Goal: Task Accomplishment & Management: Complete application form

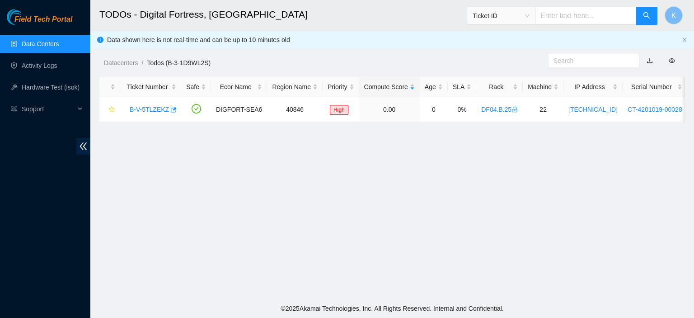
scroll to position [278, 0]
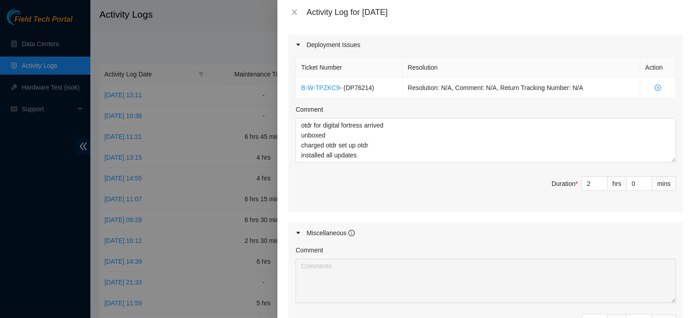
scroll to position [819, 0]
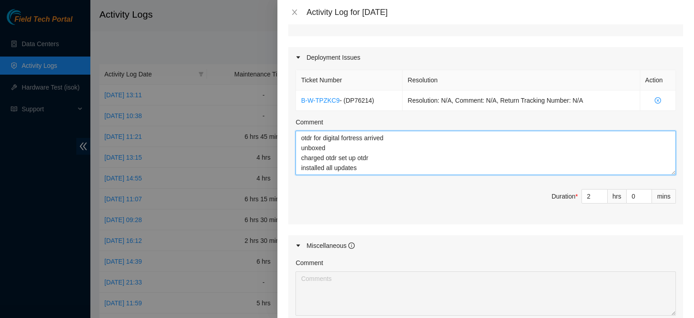
click at [425, 166] on textarea "otdr for digital fortress arrived unboxed charged otdr set up otdr installed al…" at bounding box center [486, 153] width 381 height 44
type textarea "otdr for digital fortress arrived unboxed charged otdr set up otdr installed al…"
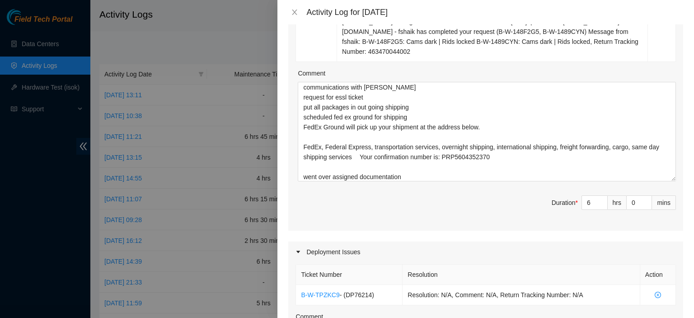
scroll to position [633, 0]
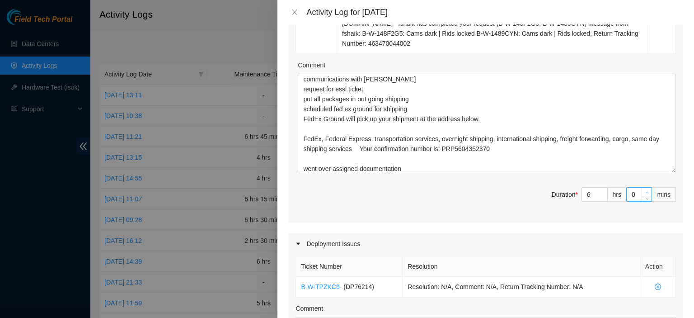
click at [646, 191] on icon "up" at bounding box center [647, 192] width 3 height 3
type input "1"
click at [646, 191] on icon "up" at bounding box center [647, 192] width 3 height 3
type input "2"
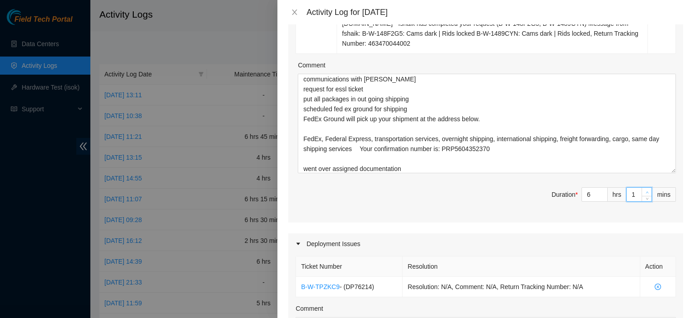
type input "2"
click at [646, 191] on icon "up" at bounding box center [647, 192] width 3 height 3
type input "3"
click at [646, 191] on icon "up" at bounding box center [647, 192] width 3 height 3
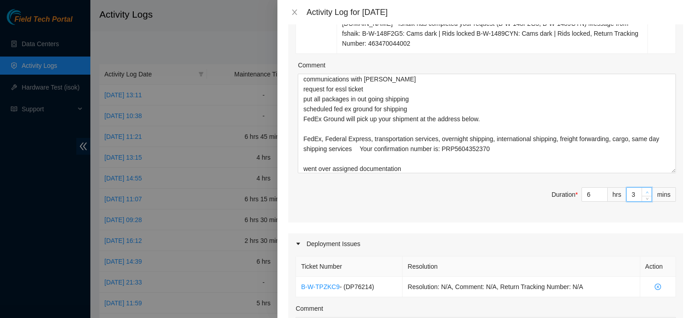
type input "4"
type input "5"
click at [646, 191] on icon "up" at bounding box center [647, 192] width 3 height 3
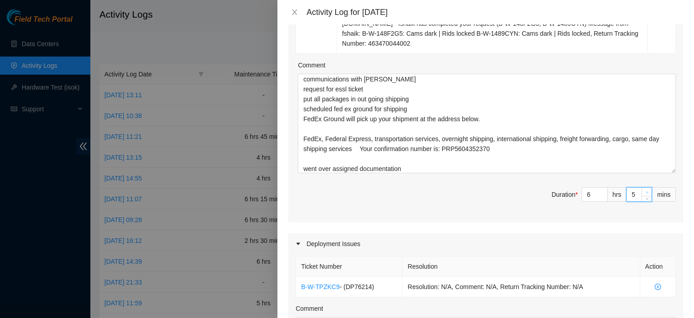
click at [646, 191] on icon "up" at bounding box center [647, 192] width 3 height 3
type input "6"
click at [646, 191] on icon "up" at bounding box center [647, 192] width 3 height 3
type input "7"
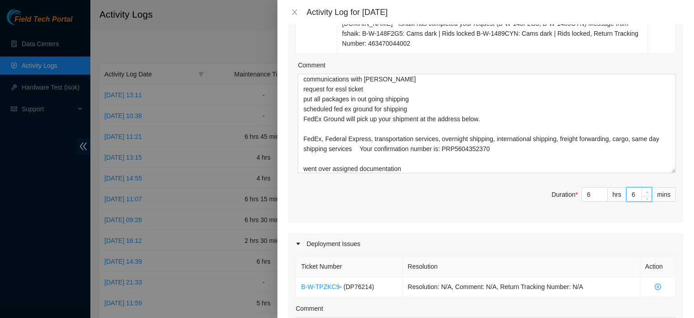
type input "7"
type input "8"
click at [646, 191] on icon "up" at bounding box center [647, 192] width 3 height 3
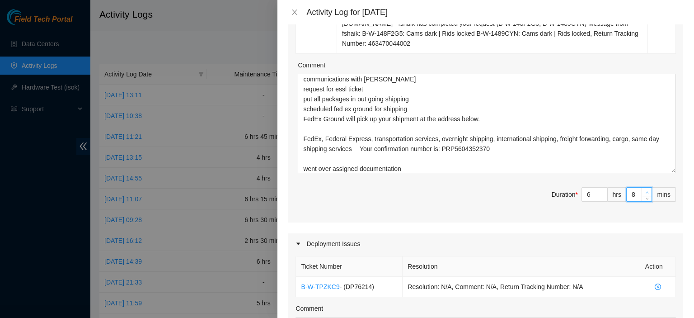
type input "9"
type input "10"
click at [646, 191] on icon "up" at bounding box center [647, 192] width 3 height 3
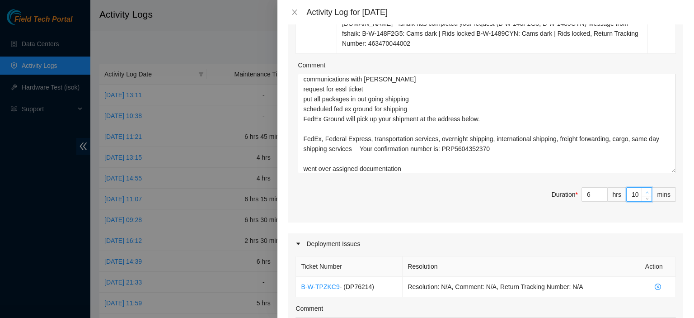
click at [646, 191] on icon "up" at bounding box center [647, 192] width 3 height 3
type input "11"
type input "12"
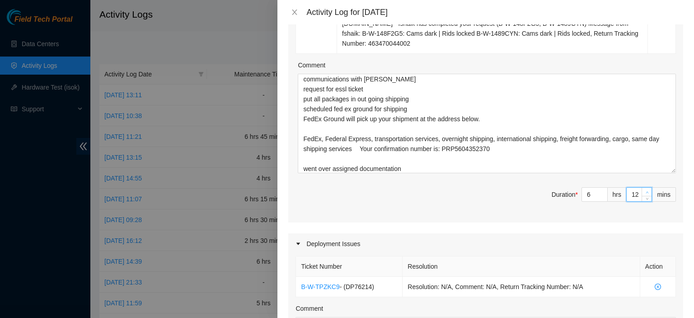
click at [646, 191] on icon "up" at bounding box center [647, 192] width 3 height 3
type input "13"
click at [646, 191] on icon "up" at bounding box center [647, 192] width 3 height 3
type input "14"
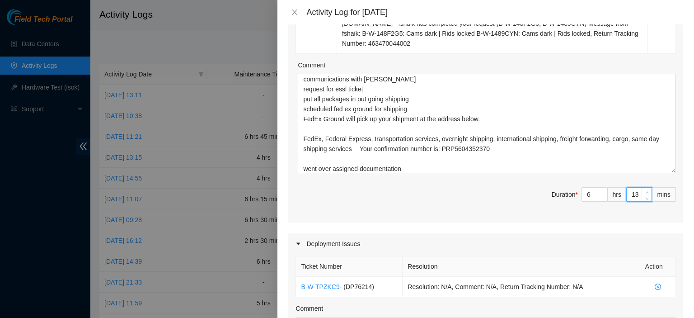
type input "14"
click at [646, 191] on icon "up" at bounding box center [647, 192] width 3 height 3
type input "15"
click at [646, 191] on icon "up" at bounding box center [647, 192] width 3 height 3
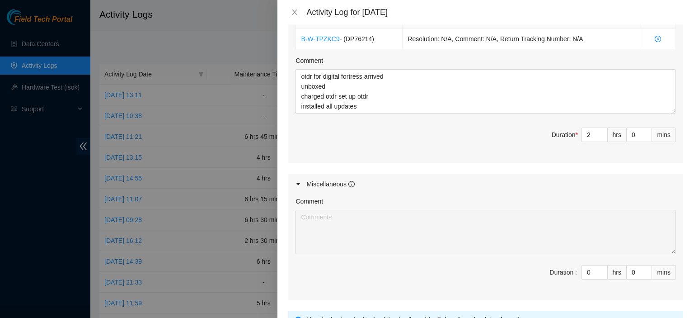
scroll to position [885, 0]
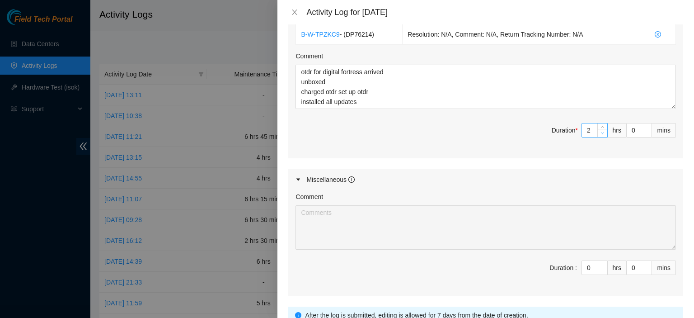
click at [601, 132] on icon "down" at bounding box center [602, 133] width 3 height 3
type input "1"
type input "7"
click at [642, 124] on span "Increase Value" at bounding box center [647, 127] width 10 height 8
type input "1"
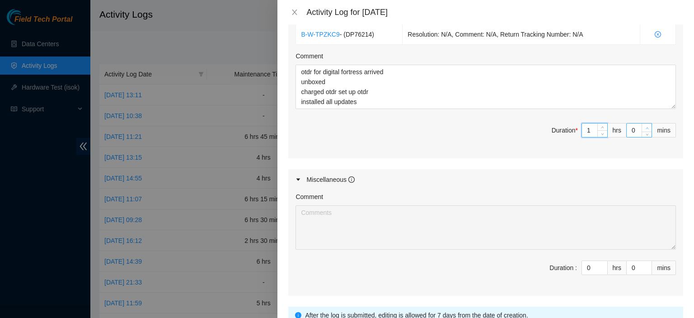
type input "16"
click at [642, 124] on span "Increase Value" at bounding box center [647, 127] width 10 height 8
type input "2"
type input "17"
click at [642, 124] on span "Increase Value" at bounding box center [647, 127] width 10 height 8
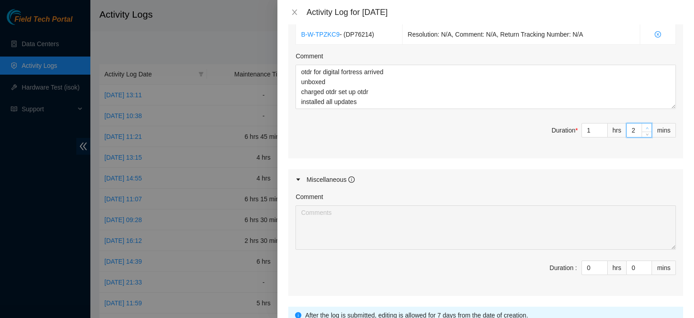
type input "3"
type input "18"
click at [642, 124] on span "Increase Value" at bounding box center [647, 127] width 10 height 8
type input "5"
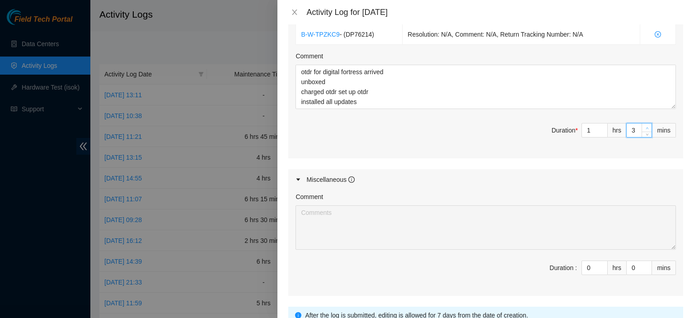
type input "20"
click at [642, 124] on span "Increase Value" at bounding box center [647, 127] width 10 height 8
type input "6"
type input "21"
click at [642, 124] on span "Increase Value" at bounding box center [647, 127] width 10 height 8
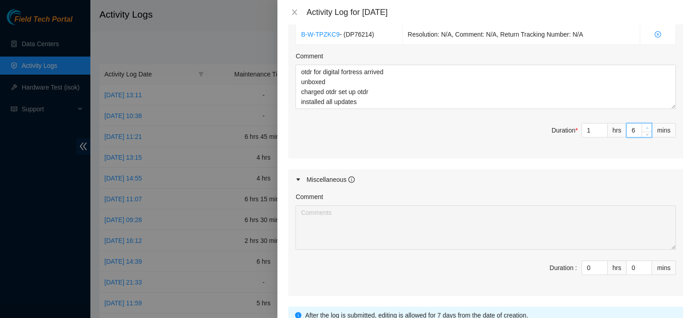
type input "7"
type input "22"
click at [642, 124] on span "Increase Value" at bounding box center [647, 127] width 10 height 8
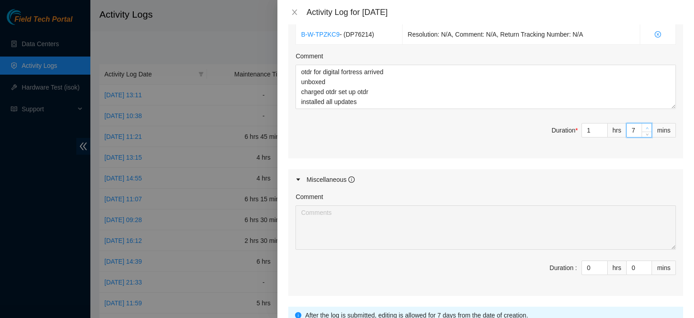
type input "10"
type input "25"
click at [642, 124] on span "Increase Value" at bounding box center [647, 127] width 10 height 8
type input "11"
type input "26"
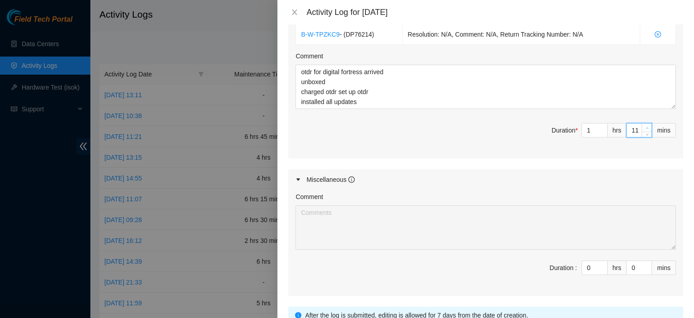
type input "12"
type input "27"
click at [642, 124] on span "Increase Value" at bounding box center [647, 127] width 10 height 8
type input "13"
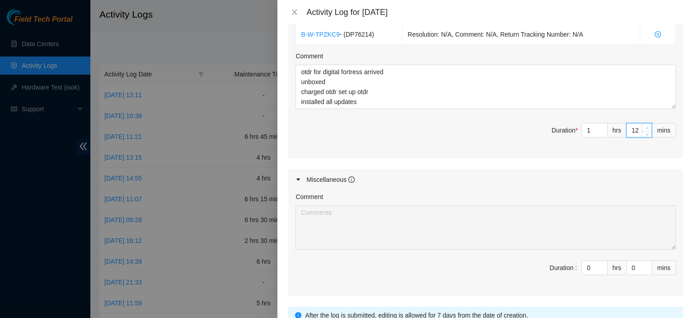
type input "28"
type input "14"
type input "29"
click at [642, 124] on span "Increase Value" at bounding box center [647, 127] width 10 height 8
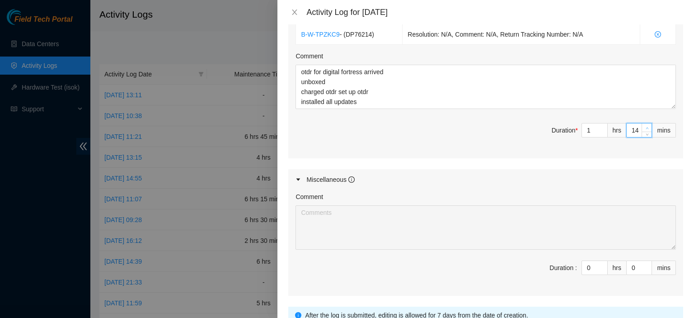
click at [642, 124] on span "Increase Value" at bounding box center [647, 127] width 10 height 8
type input "16"
type input "31"
click at [642, 124] on span "Increase Value" at bounding box center [647, 127] width 10 height 8
type input "17"
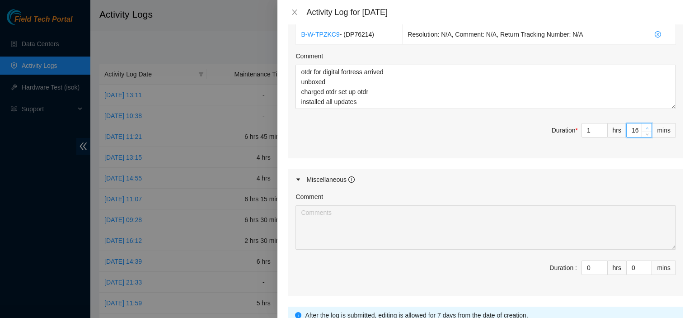
type input "32"
click at [642, 124] on span "Increase Value" at bounding box center [647, 127] width 10 height 8
type input "18"
type input "33"
click at [642, 124] on span "Increase Value" at bounding box center [647, 127] width 10 height 8
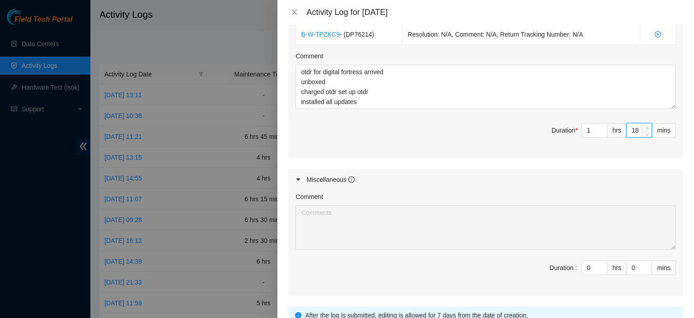
type input "19"
type input "34"
click at [642, 124] on span "Increase Value" at bounding box center [647, 127] width 10 height 8
type input "20"
type input "35"
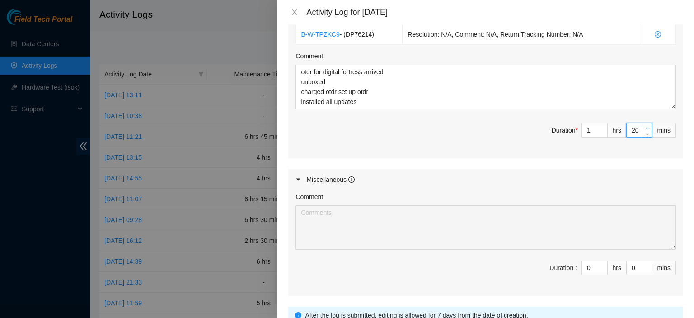
click at [642, 124] on span "Increase Value" at bounding box center [647, 127] width 10 height 8
type input "21"
type input "36"
click at [642, 124] on span "Increase Value" at bounding box center [647, 127] width 10 height 8
type input "22"
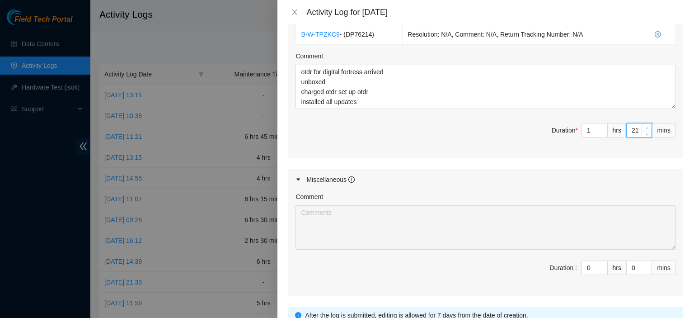
type input "37"
click at [642, 124] on span "Increase Value" at bounding box center [647, 127] width 10 height 8
type input "24"
type input "39"
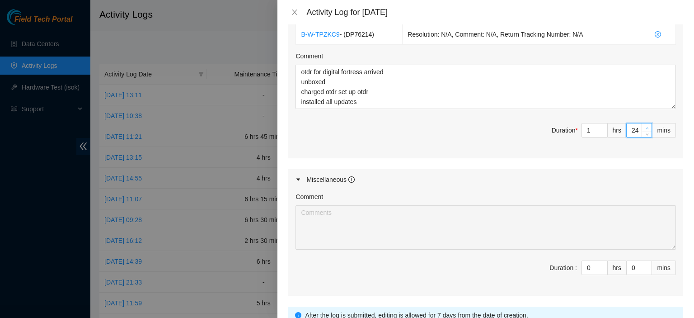
click at [642, 124] on span "Increase Value" at bounding box center [647, 127] width 10 height 8
type input "25"
type input "40"
click at [642, 124] on span "Increase Value" at bounding box center [647, 127] width 10 height 8
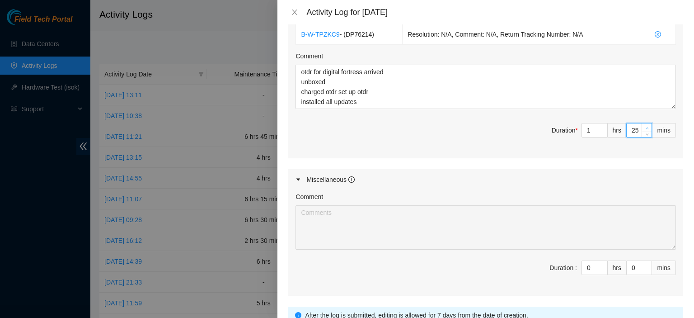
type input "27"
type input "42"
click at [642, 124] on span "Increase Value" at bounding box center [647, 127] width 10 height 8
type input "28"
type input "43"
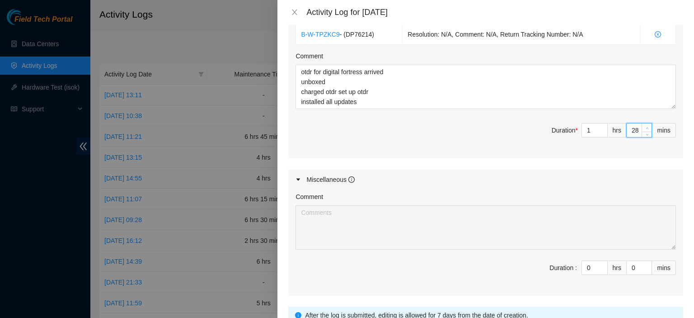
type input "29"
type input "44"
click at [642, 124] on span "Increase Value" at bounding box center [647, 127] width 10 height 8
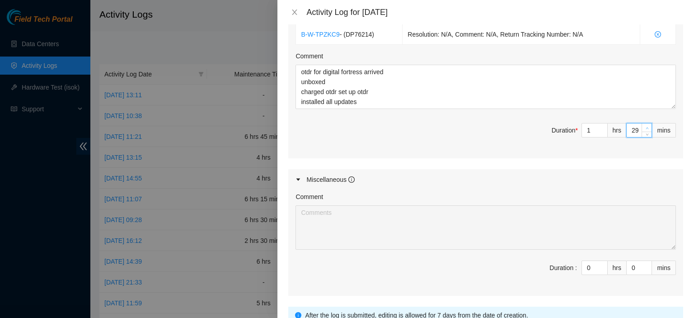
type input "31"
type input "46"
click at [642, 124] on span "Increase Value" at bounding box center [647, 127] width 10 height 8
type input "33"
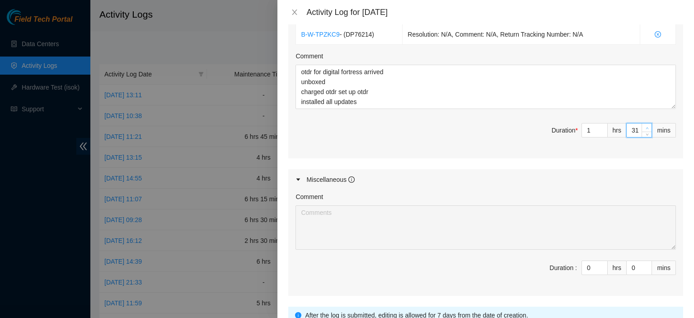
type input "48"
click at [642, 124] on span "Increase Value" at bounding box center [647, 127] width 10 height 8
type input "35"
type input "50"
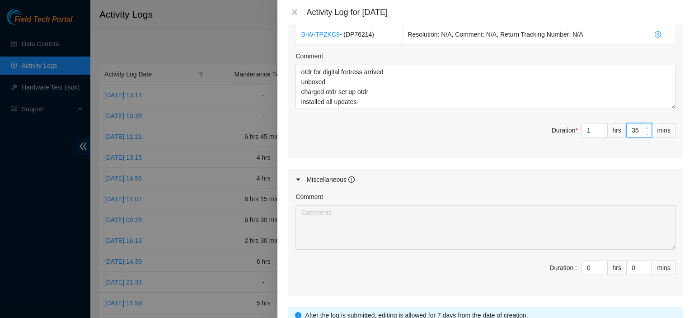
click at [642, 124] on span "Increase Value" at bounding box center [647, 127] width 10 height 8
type input "36"
type input "51"
click at [642, 124] on span "Increase Value" at bounding box center [647, 127] width 10 height 8
type input "37"
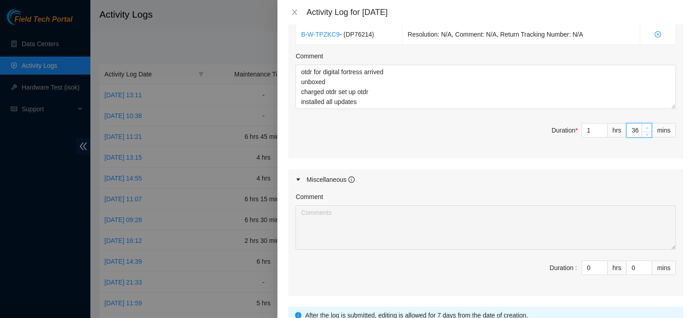
type input "52"
click at [642, 124] on span "Increase Value" at bounding box center [647, 127] width 10 height 8
type input "38"
type input "53"
click at [642, 124] on span "Increase Value" at bounding box center [647, 127] width 10 height 8
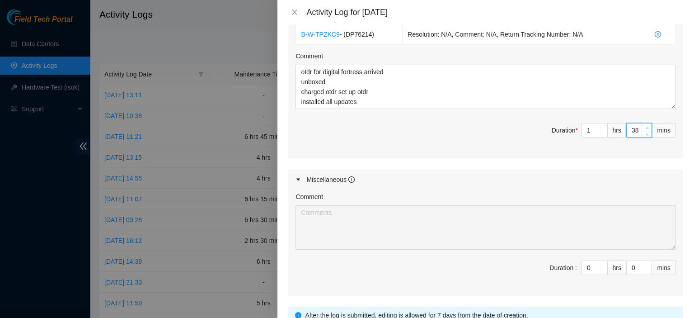
type input "39"
type input "54"
click at [642, 124] on span "Increase Value" at bounding box center [647, 127] width 10 height 8
type input "40"
type input "55"
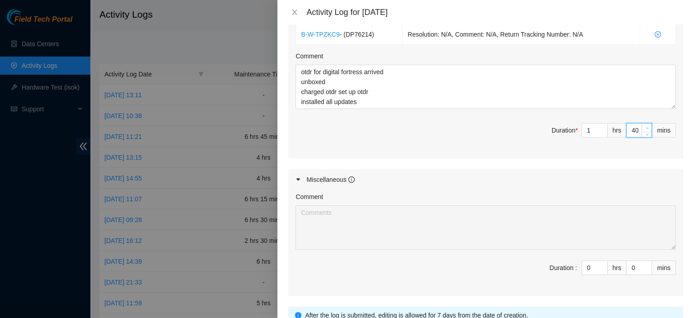
type input "41"
type input "56"
click at [642, 124] on span "Increase Value" at bounding box center [647, 127] width 10 height 8
type input "42"
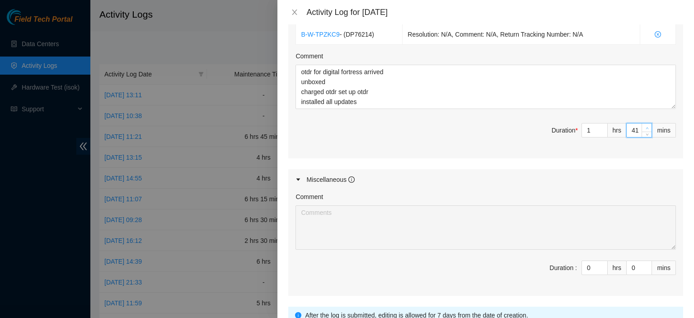
type input "57"
click at [642, 124] on span "Increase Value" at bounding box center [647, 127] width 10 height 8
type input "43"
type input "58"
click at [642, 124] on span "Increase Value" at bounding box center [647, 127] width 10 height 8
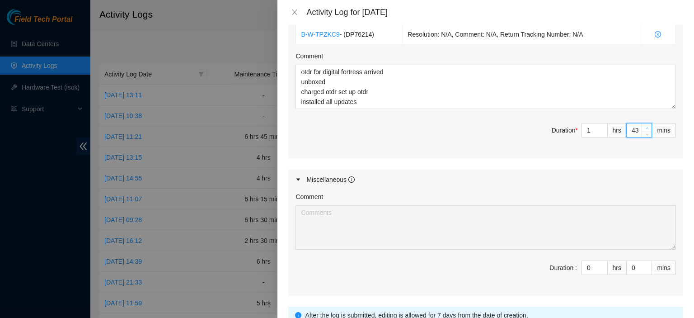
type input "44"
type input "59"
click at [642, 124] on span "Increase Value" at bounding box center [647, 127] width 10 height 8
type input "45"
type input "8"
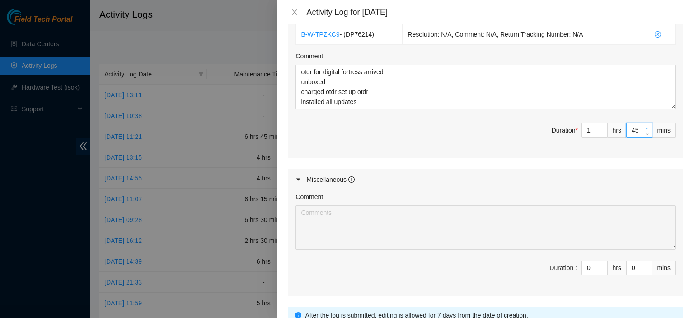
type input "0"
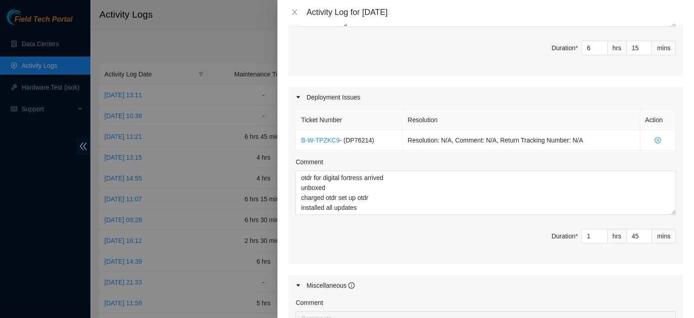
scroll to position [776, 0]
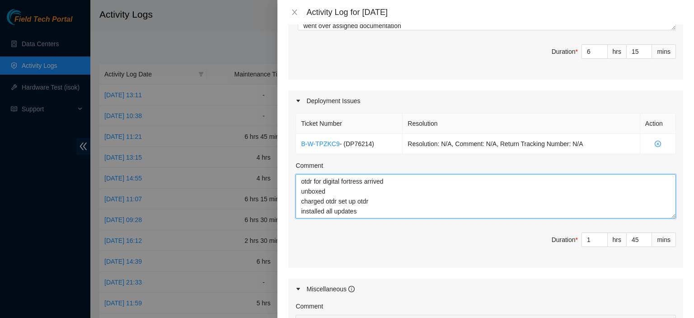
click at [408, 181] on textarea "otdr for digital fortress arrived unboxed charged otdr set up otdr installed al…" at bounding box center [486, 196] width 381 height 44
